Goal: Entertainment & Leisure: Consume media (video, audio)

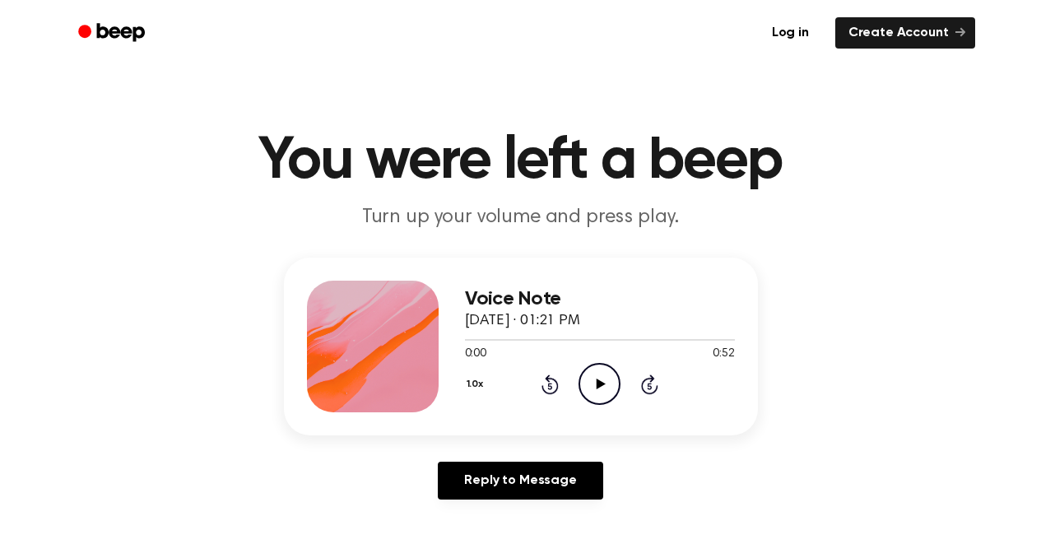
click at [598, 387] on icon at bounding box center [601, 384] width 9 height 11
click at [603, 379] on icon "Play Audio" at bounding box center [600, 384] width 42 height 42
click at [603, 389] on icon "Play Audio" at bounding box center [600, 384] width 42 height 42
click at [587, 384] on icon "Play Audio" at bounding box center [600, 384] width 42 height 42
click at [606, 384] on icon "Play Audio" at bounding box center [600, 384] width 42 height 42
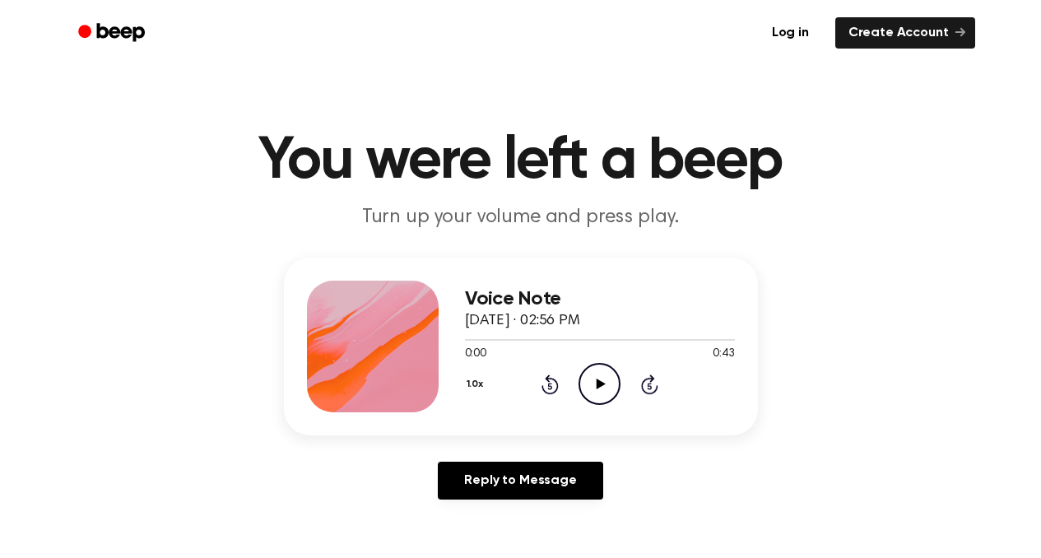
click at [584, 378] on icon "Play Audio" at bounding box center [600, 384] width 42 height 42
